Goal: Find specific page/section: Find specific page/section

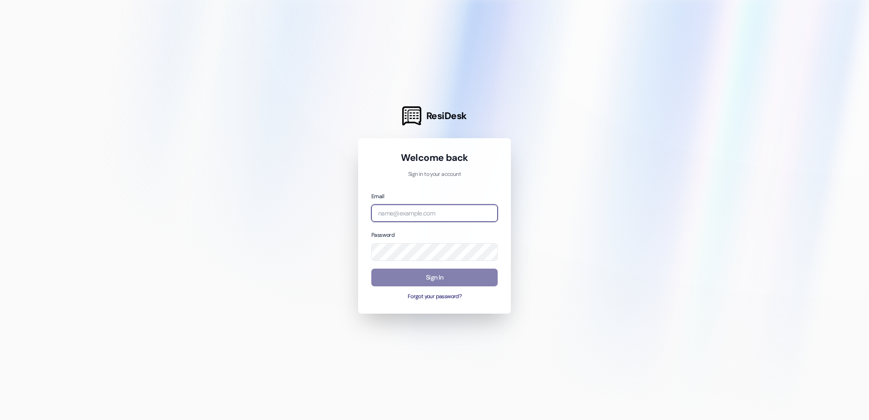
type input "[EMAIL_ADDRESS][DOMAIN_NAME]"
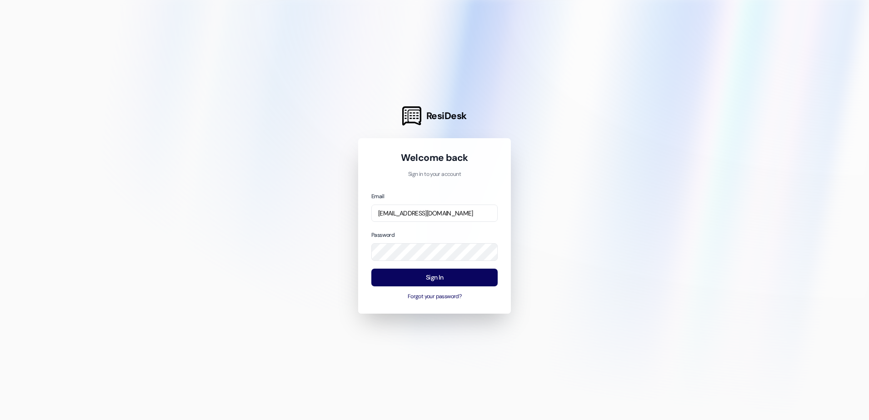
click at [439, 286] on div "Sign In Forgot your password?" at bounding box center [434, 285] width 126 height 32
click at [425, 277] on button "Sign In" at bounding box center [434, 278] width 126 height 18
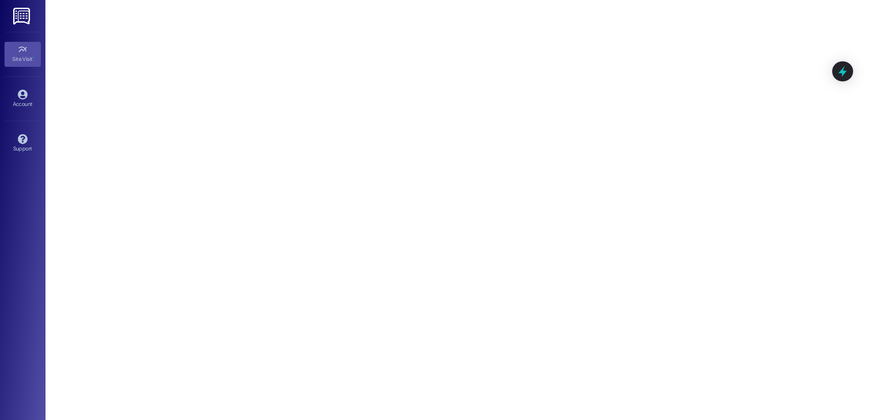
click at [23, 23] on img at bounding box center [22, 16] width 19 height 17
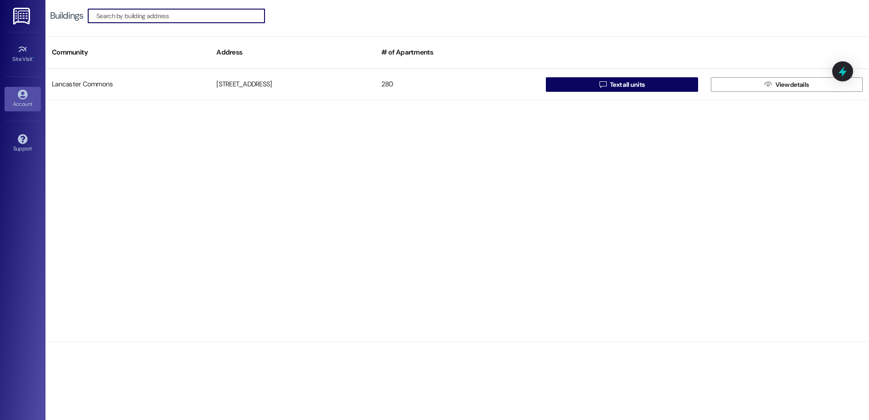
click at [19, 103] on div "Account" at bounding box center [22, 104] width 45 height 9
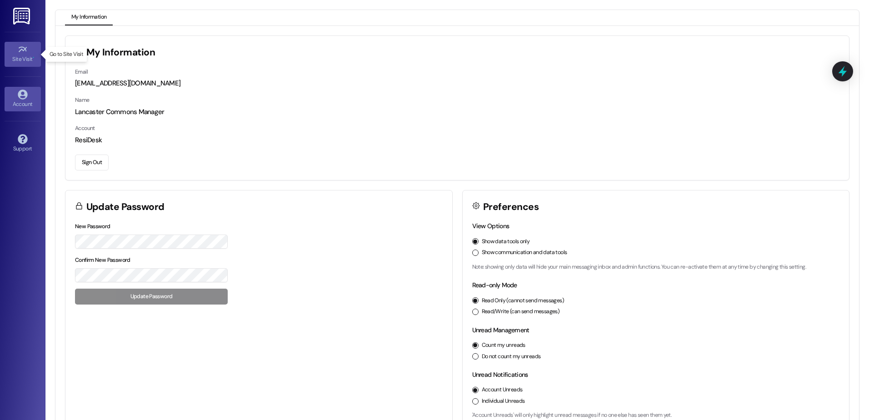
click at [31, 55] on div "Site Visit •" at bounding box center [22, 59] width 45 height 9
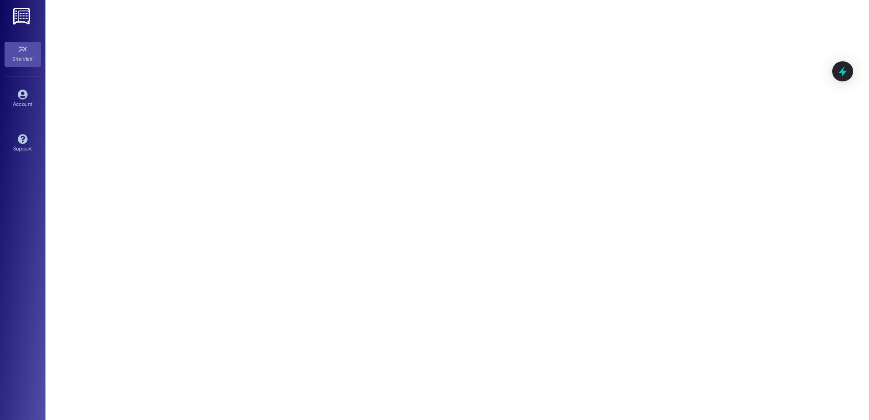
click at [5, 28] on div "Site Visit • Go to Site Visit Account Go to Account Support Go to Support" at bounding box center [22, 210] width 45 height 420
click at [18, 18] on img at bounding box center [22, 16] width 19 height 17
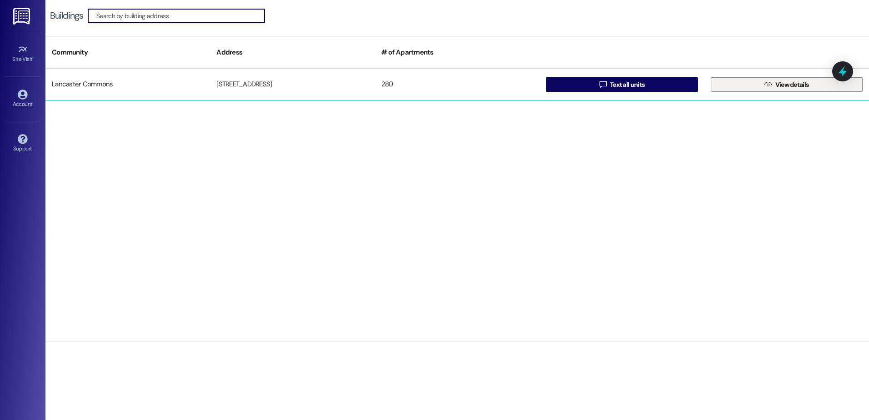
click at [798, 83] on span "View details" at bounding box center [792, 85] width 34 height 10
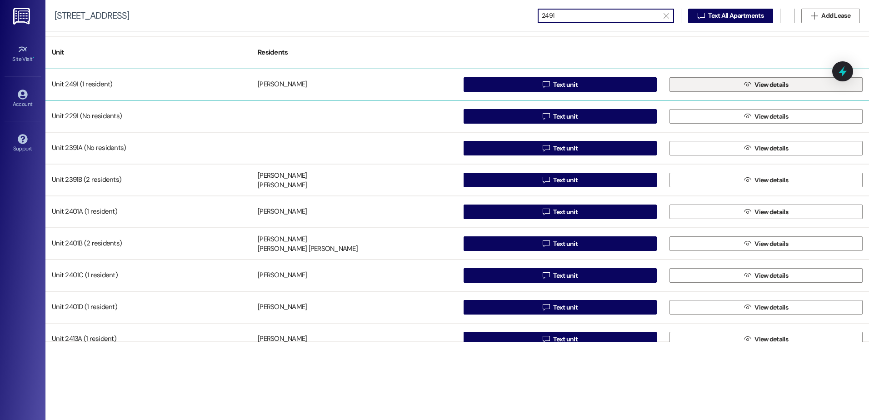
type input "2491"
click at [774, 85] on span "View details" at bounding box center [772, 85] width 34 height 10
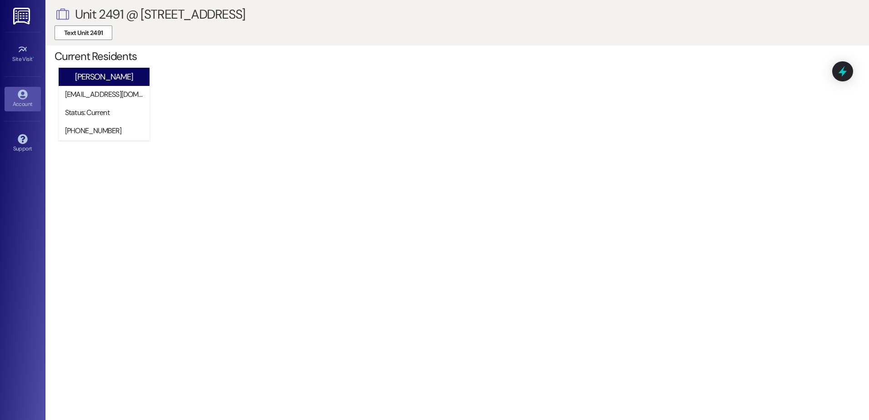
click at [25, 100] on div "Account" at bounding box center [22, 104] width 45 height 9
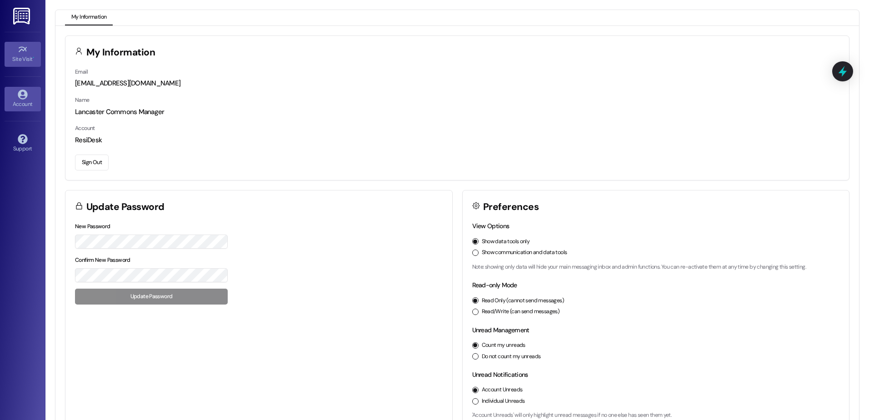
click at [27, 63] on div "Site Visit •" at bounding box center [22, 59] width 45 height 9
